Goal: Task Accomplishment & Management: Manage account settings

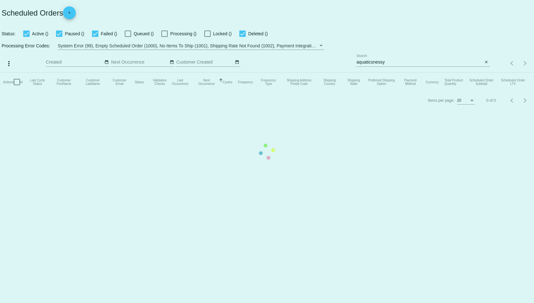
click at [433, 73] on mat-table "Actions Id Last Cycle Status Customer FirstName Customer LastName Customer Emai…" at bounding box center [267, 82] width 534 height 19
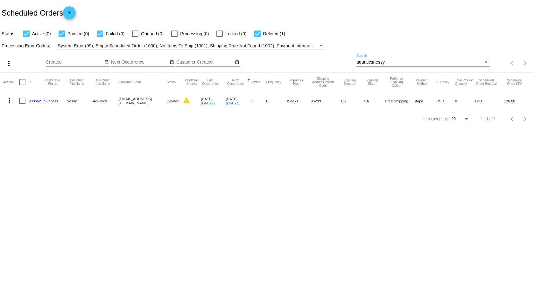
drag, startPoint x: 406, startPoint y: 62, endPoint x: 335, endPoint y: 71, distance: 71.5
click at [335, 71] on div "more_vert Sep Jan Feb Mar [DATE]" at bounding box center [267, 61] width 534 height 23
type input "keoki"
click at [33, 102] on link "958476" at bounding box center [35, 101] width 12 height 4
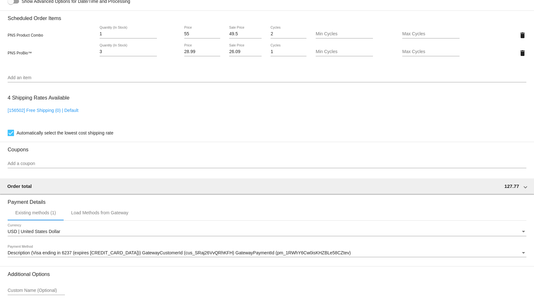
scroll to position [412, 0]
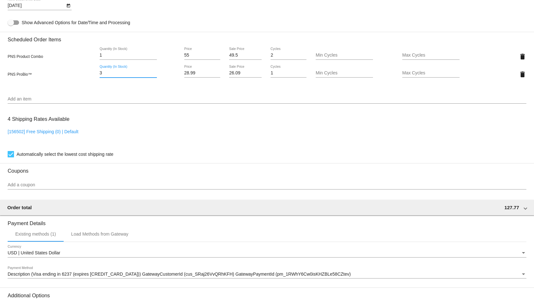
click at [108, 72] on input "3" at bounding box center [128, 73] width 57 height 5
type input "4"
click at [153, 72] on input "4" at bounding box center [128, 73] width 57 height 5
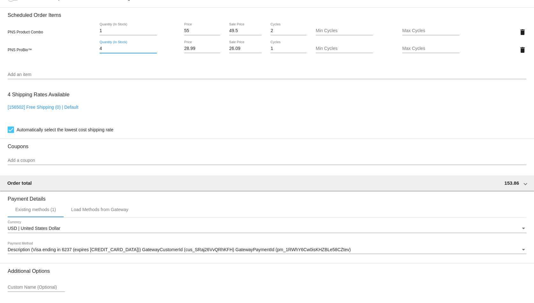
scroll to position [486, 0]
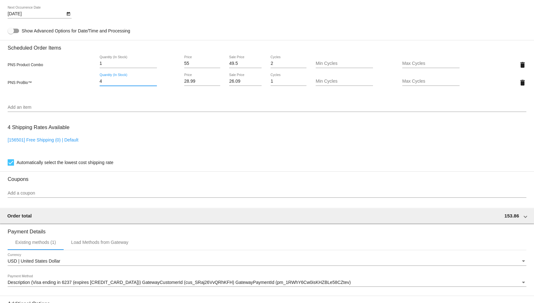
scroll to position [337, 0]
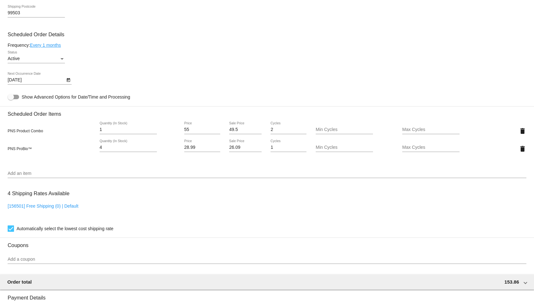
click at [181, 207] on div "[156501] Free Shipping (0) | Default" at bounding box center [267, 213] width 518 height 18
click at [141, 176] on input "Add an item" at bounding box center [267, 173] width 518 height 5
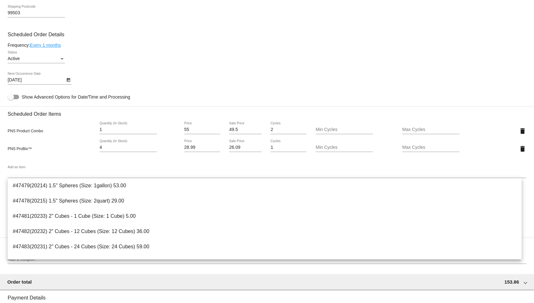
click at [62, 152] on div "PNS ProBio™ 4 Quantity (In Stock) 28.99 Price 26.09 Sale Price 1 Cycles Min Cyc…" at bounding box center [267, 149] width 518 height 18
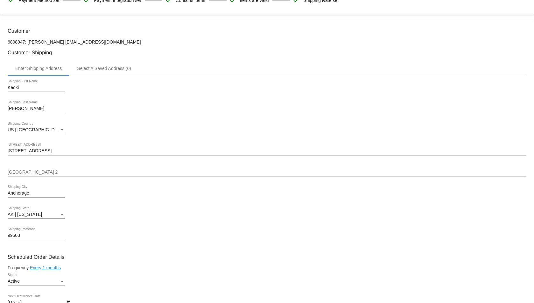
scroll to position [189, 0]
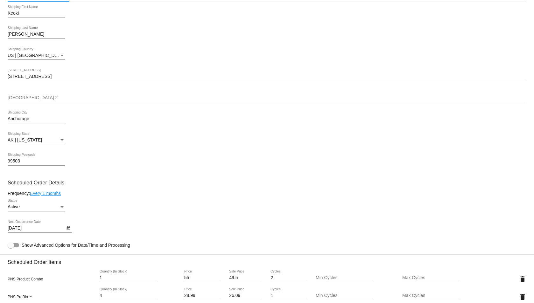
click at [176, 207] on div "Active Status" at bounding box center [267, 208] width 518 height 18
